Goal: Information Seeking & Learning: Learn about a topic

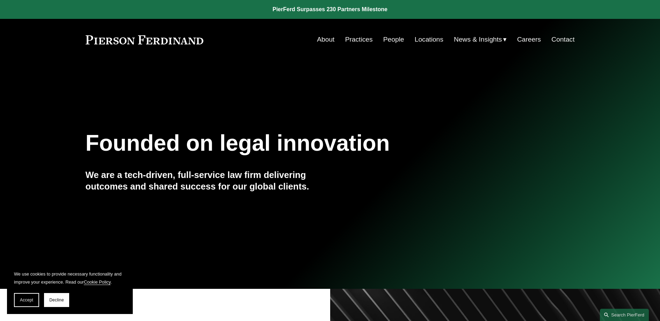
click at [388, 37] on link "People" at bounding box center [393, 39] width 21 height 13
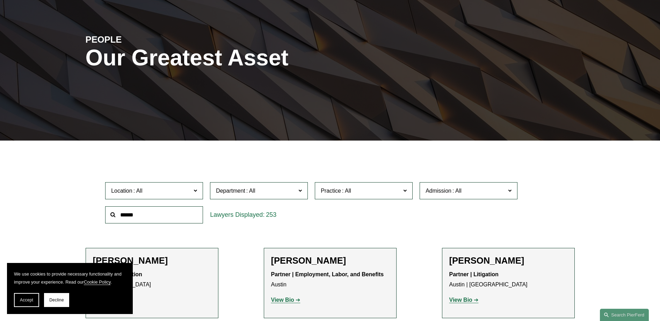
scroll to position [75, 0]
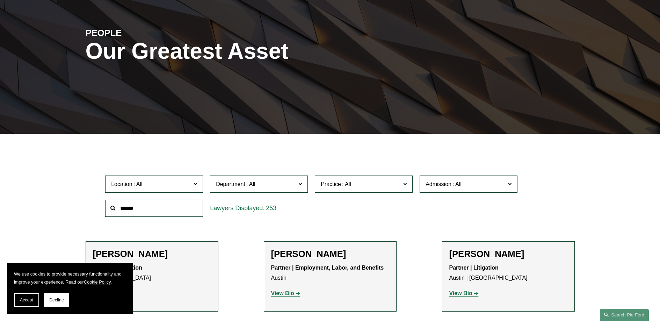
click at [170, 210] on input "text" at bounding box center [154, 207] width 98 height 17
type input "*****"
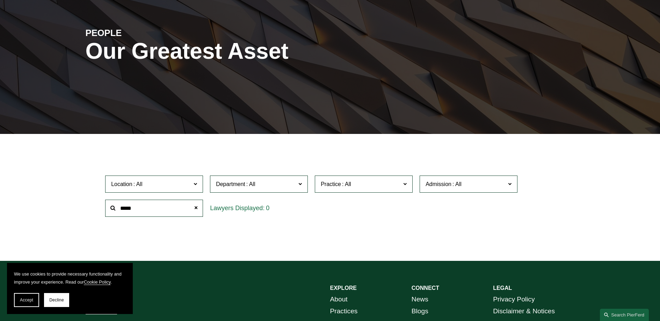
click at [335, 183] on span "Practice" at bounding box center [331, 184] width 20 height 6
click at [0, 0] on link "Patents" at bounding box center [0, 0] width 0 height 0
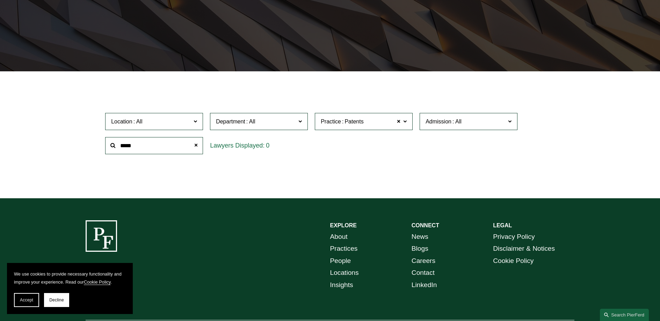
scroll to position [139, 0]
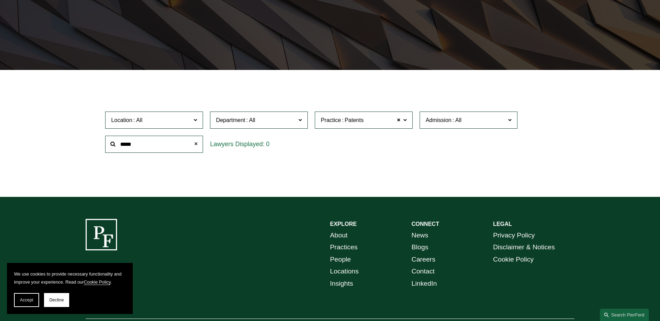
click at [195, 147] on span at bounding box center [196, 144] width 14 height 14
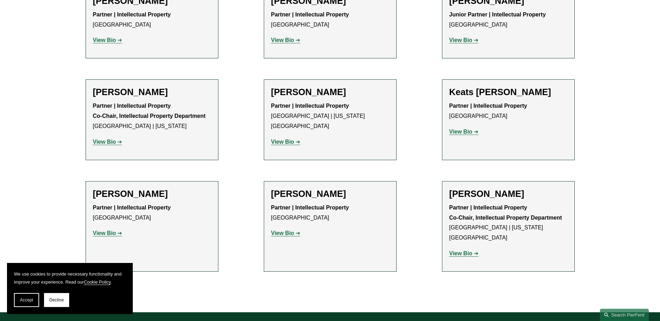
scroll to position [510, 0]
click at [285, 233] on strong "View Bio" at bounding box center [282, 233] width 23 height 6
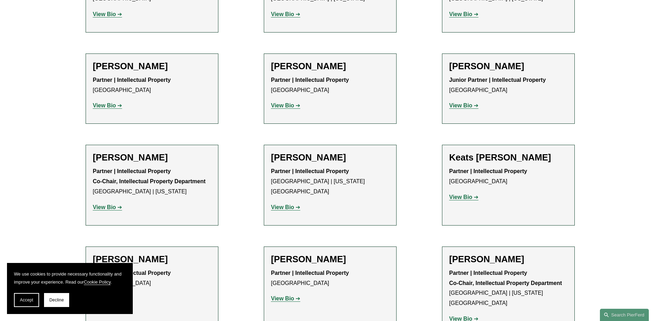
scroll to position [445, 0]
click at [288, 101] on div "Partner | Intellectual Property Palo Alto View Bio Location: Palo Alto; Departm…" at bounding box center [330, 93] width 118 height 36
click at [287, 104] on strong "View Bio" at bounding box center [282, 106] width 23 height 6
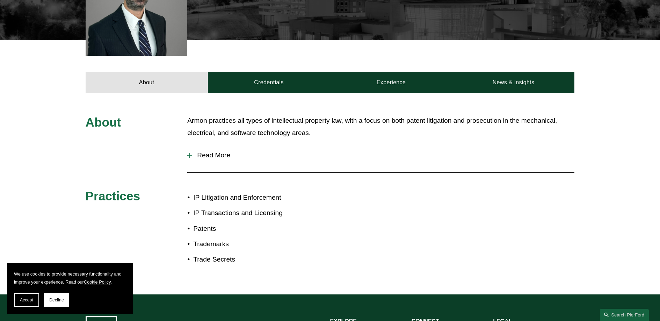
scroll to position [248, 0]
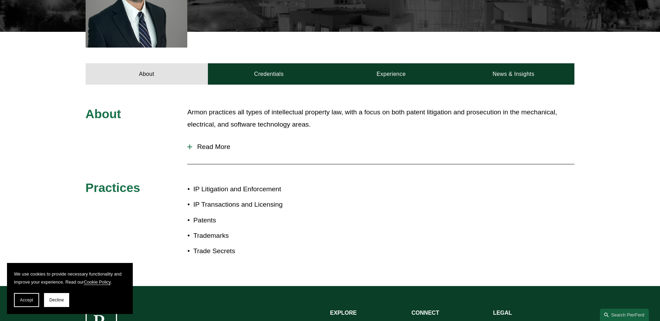
click at [220, 143] on span "Read More" at bounding box center [383, 147] width 382 height 8
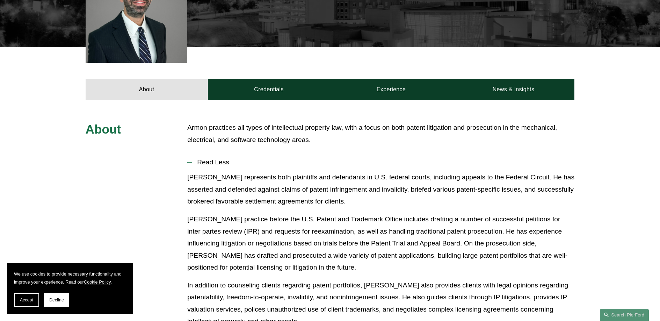
scroll to position [224, 0]
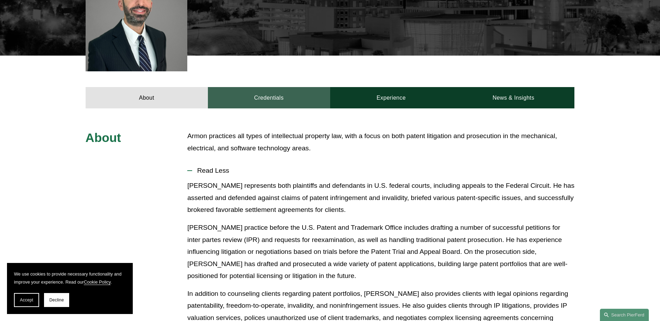
click at [299, 93] on link "Credentials" at bounding box center [269, 97] width 122 height 21
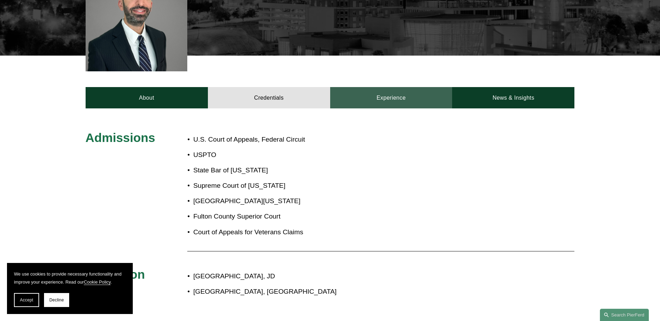
click at [410, 99] on link "Experience" at bounding box center [391, 97] width 122 height 21
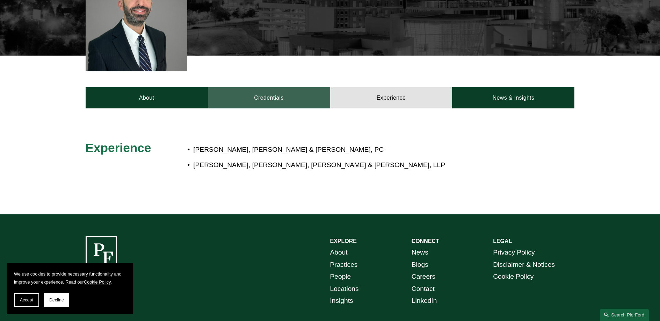
click at [295, 103] on link "Credentials" at bounding box center [269, 97] width 122 height 21
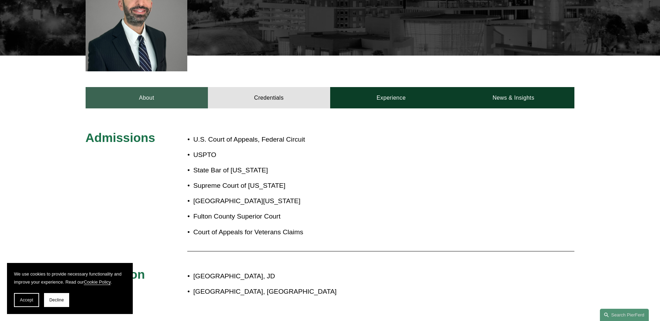
click at [155, 100] on link "About" at bounding box center [147, 97] width 122 height 21
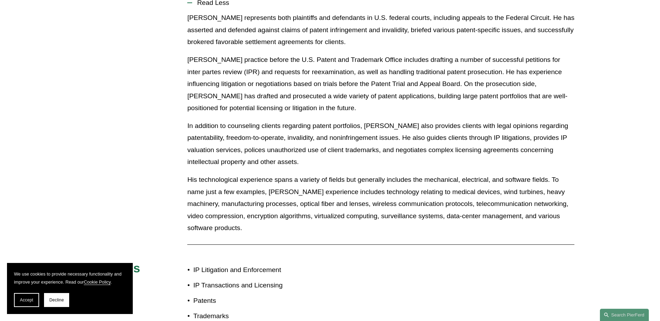
scroll to position [354, 0]
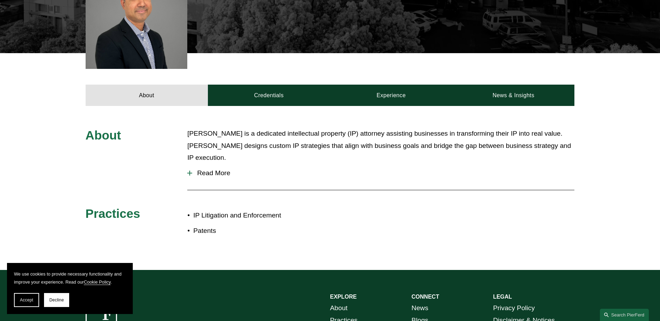
scroll to position [228, 0]
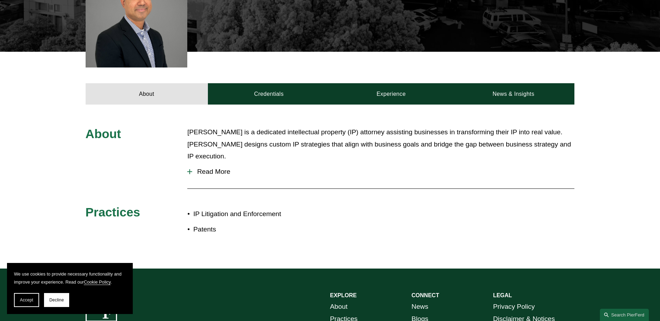
click at [224, 168] on span "Read More" at bounding box center [383, 172] width 382 height 8
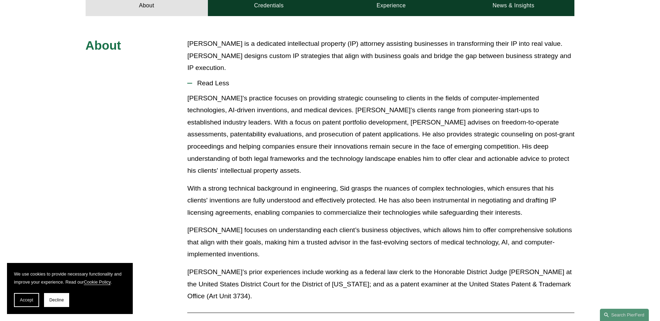
scroll to position [352, 0]
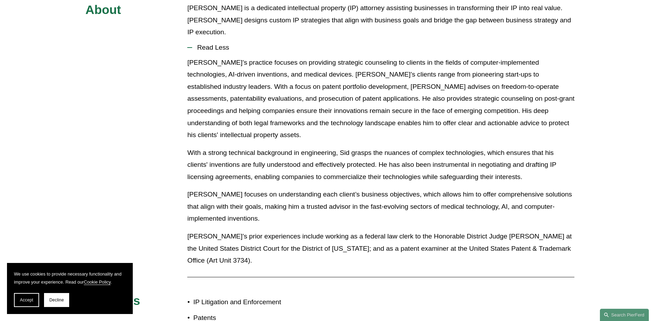
click at [374, 151] on p "With a strong technical background in engineering, Sid grasps the nuances of co…" at bounding box center [380, 165] width 387 height 36
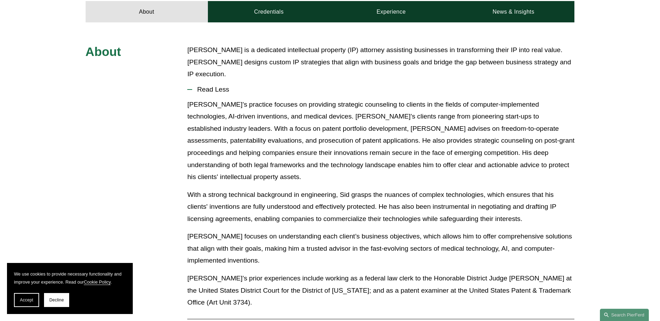
scroll to position [242, 0]
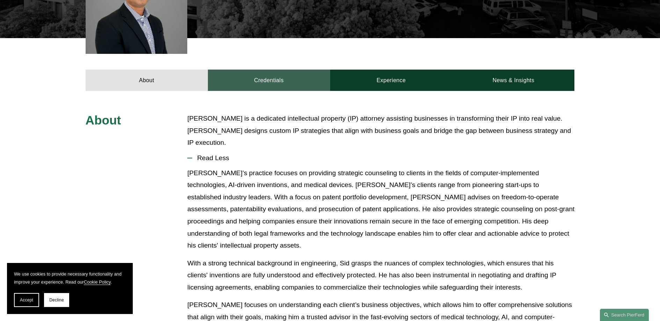
click at [275, 80] on link "Credentials" at bounding box center [269, 80] width 122 height 21
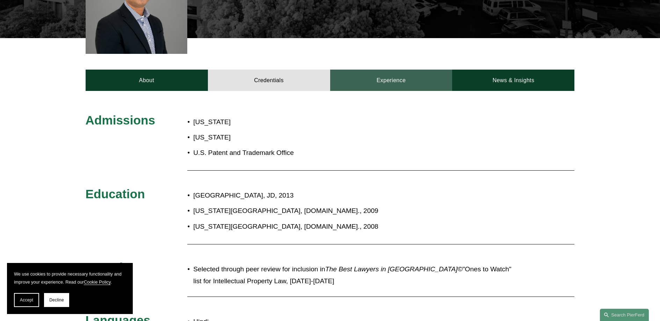
click at [385, 80] on link "Experience" at bounding box center [391, 80] width 122 height 21
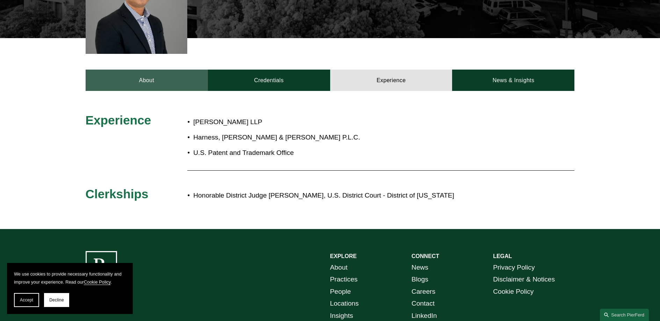
click at [154, 75] on link "About" at bounding box center [147, 80] width 122 height 21
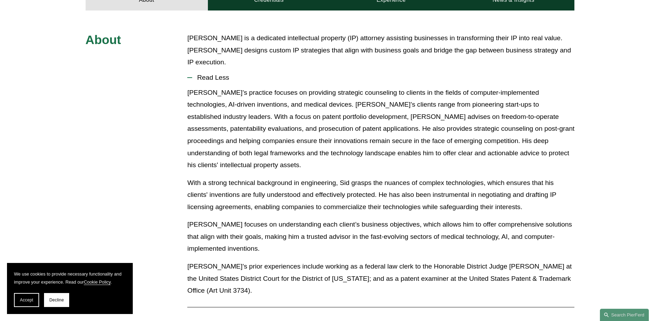
scroll to position [323, 0]
click at [465, 125] on p "Sid’s practice focuses on providing strategic counseling to clients in the fiel…" at bounding box center [380, 128] width 387 height 85
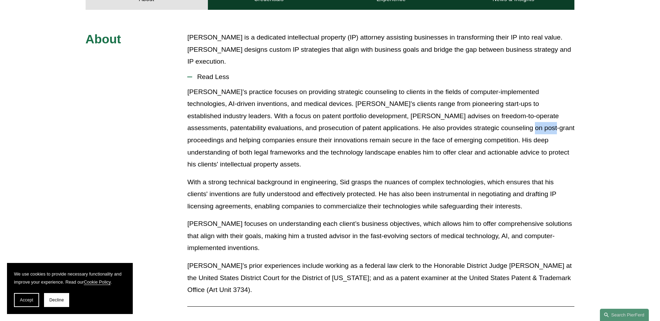
click at [465, 125] on p "Sid’s practice focuses on providing strategic counseling to clients in the fiel…" at bounding box center [380, 128] width 387 height 85
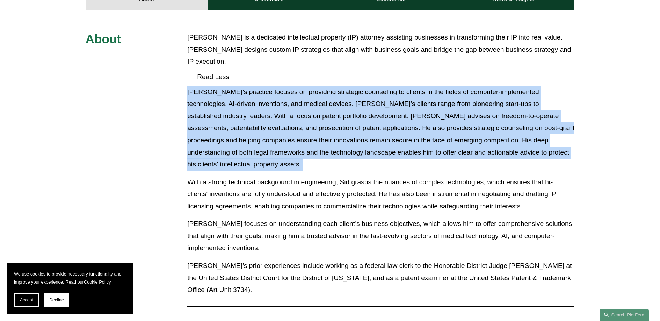
click at [465, 125] on p "Sid’s practice focuses on providing strategic counseling to clients in the fiel…" at bounding box center [380, 128] width 387 height 85
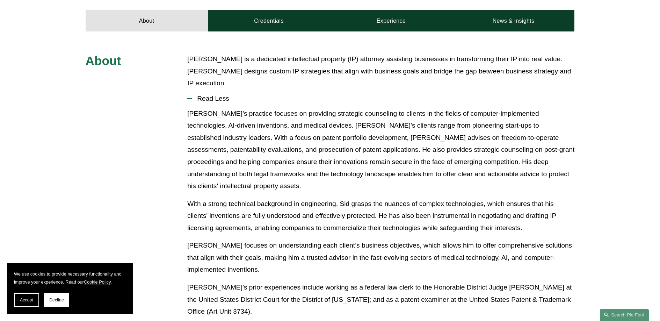
scroll to position [272, 0]
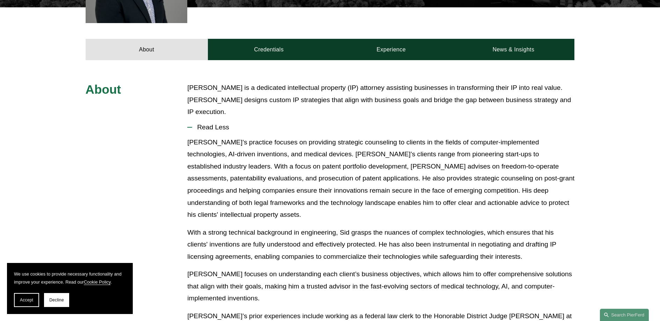
click at [379, 146] on p "Sid’s practice focuses on providing strategic counseling to clients in the fiel…" at bounding box center [380, 178] width 387 height 85
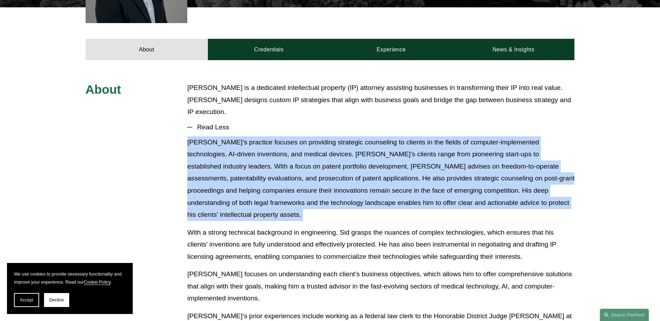
click at [379, 146] on p "Sid’s practice focuses on providing strategic counseling to clients in the fiel…" at bounding box center [380, 178] width 387 height 85
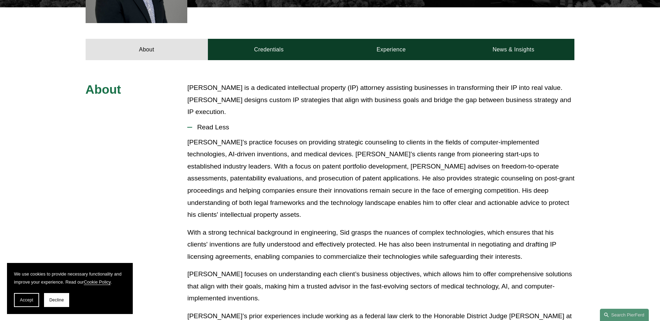
click at [379, 146] on p "Sid’s practice focuses on providing strategic counseling to clients in the fiel…" at bounding box center [380, 178] width 387 height 85
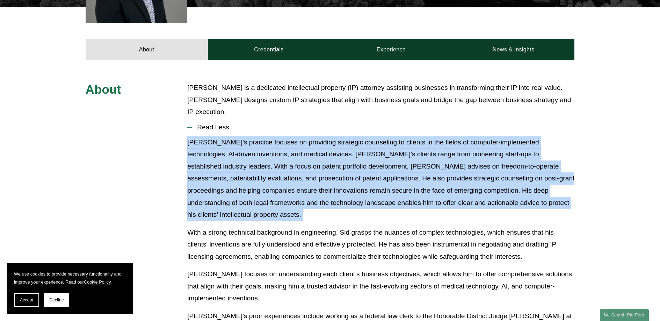
click at [379, 146] on p "Sid’s practice focuses on providing strategic counseling to clients in the fiel…" at bounding box center [380, 178] width 387 height 85
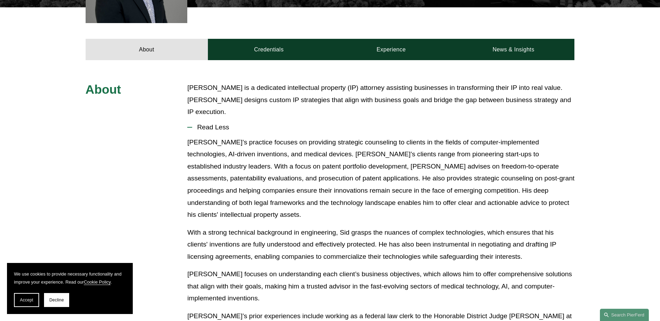
click at [379, 146] on p "Sid’s practice focuses on providing strategic counseling to clients in the fiel…" at bounding box center [380, 178] width 387 height 85
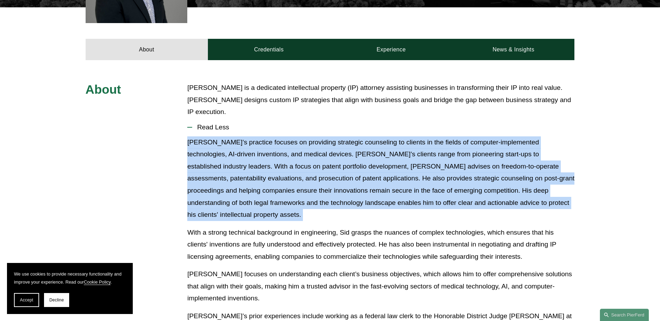
click at [379, 146] on p "Sid’s practice focuses on providing strategic counseling to clients in the fiel…" at bounding box center [380, 178] width 387 height 85
click at [407, 140] on p "Sid’s practice focuses on providing strategic counseling to clients in the fiel…" at bounding box center [380, 178] width 387 height 85
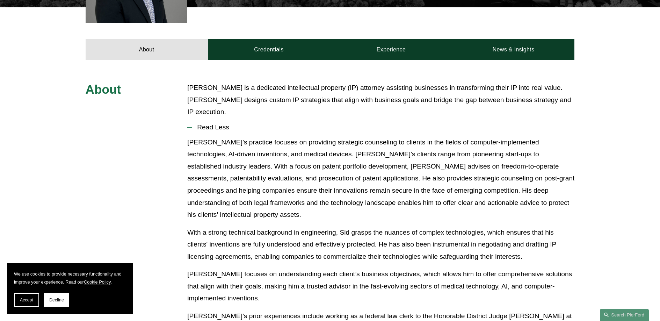
click at [407, 140] on p "Sid’s practice focuses on providing strategic counseling to clients in the fiel…" at bounding box center [380, 178] width 387 height 85
click at [242, 149] on p "Sid’s practice focuses on providing strategic counseling to clients in the fiel…" at bounding box center [380, 178] width 387 height 85
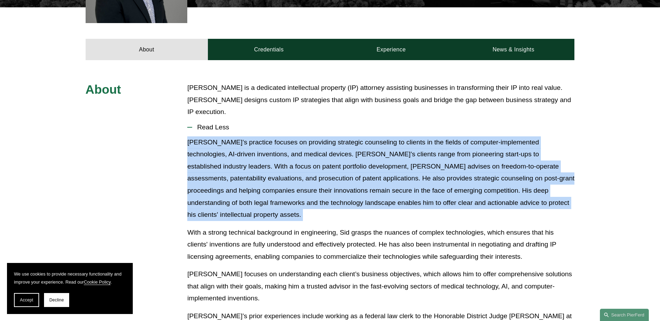
click at [242, 149] on p "Sid’s practice focuses on providing strategic counseling to clients in the fiel…" at bounding box center [380, 178] width 387 height 85
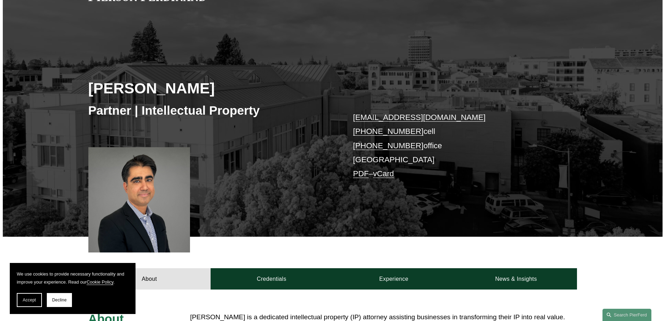
scroll to position [0, 0]
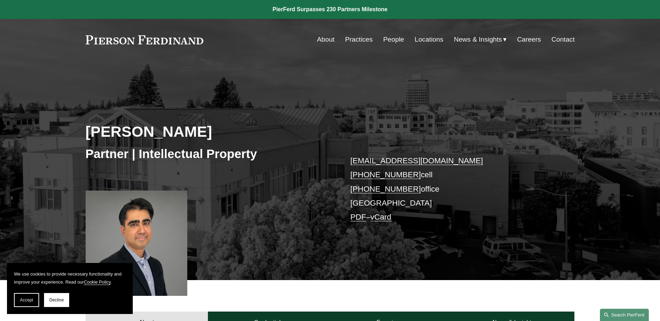
click at [624, 312] on link "Search this site" at bounding box center [624, 314] width 49 height 12
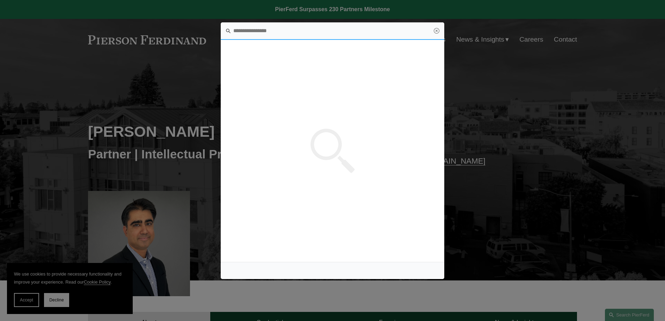
click at [260, 30] on input "Search this site" at bounding box center [333, 30] width 224 height 17
type input "**********"
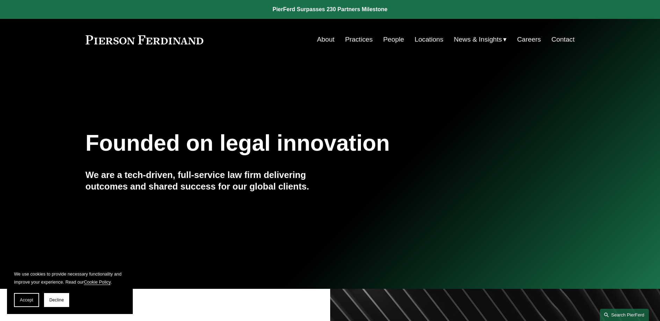
click at [632, 317] on link "Search this site" at bounding box center [624, 314] width 49 height 12
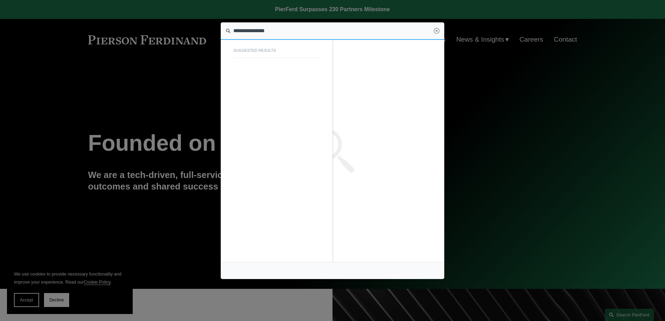
type input "**********"
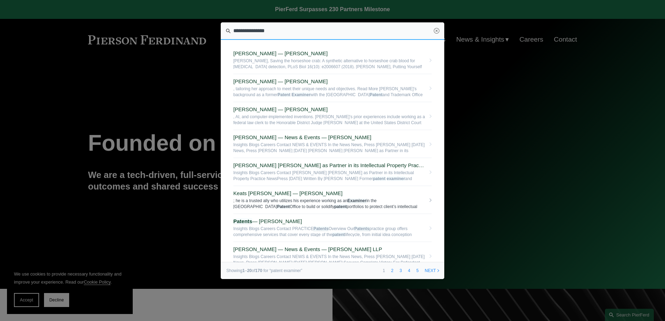
click at [304, 192] on span "Keats [PERSON_NAME] — [PERSON_NAME]" at bounding box center [329, 193] width 192 height 6
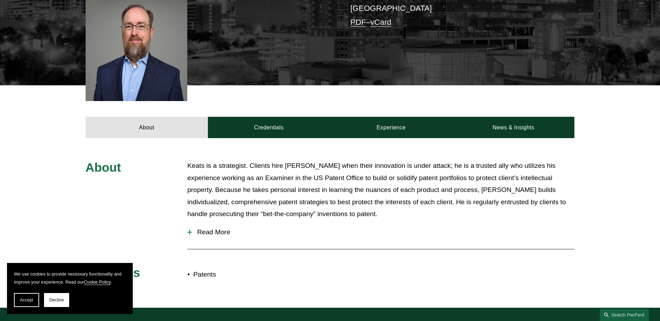
scroll to position [194, 0]
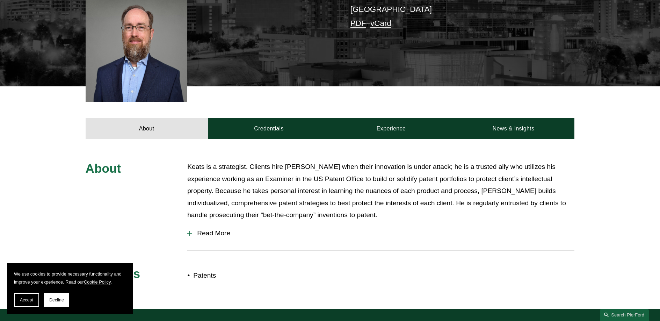
click at [200, 234] on span "Read More" at bounding box center [383, 233] width 382 height 8
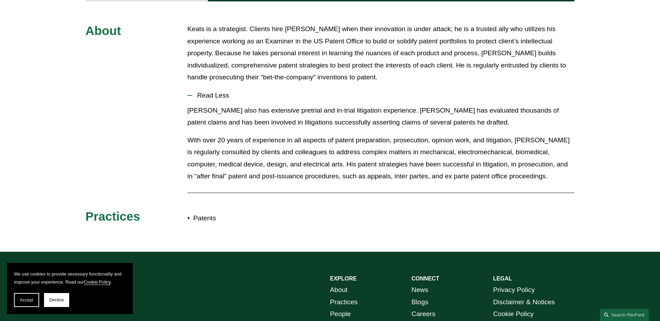
scroll to position [335, 0]
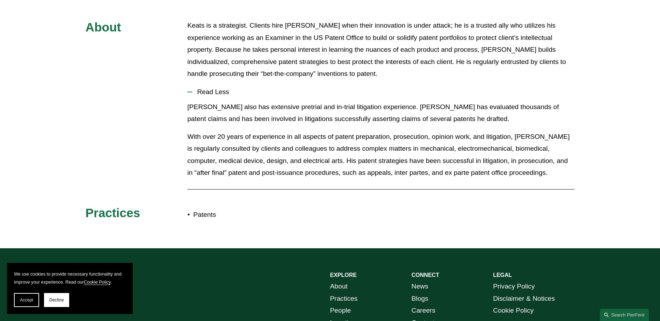
click at [432, 155] on p "With over 20 years of experience in all aspects of patent preparation, prosecut…" at bounding box center [380, 155] width 387 height 48
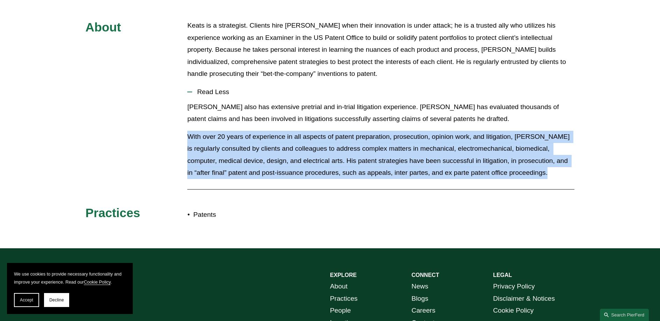
click at [432, 155] on p "With over 20 years of experience in all aspects of patent preparation, prosecut…" at bounding box center [380, 155] width 387 height 48
